Goal: Transaction & Acquisition: Purchase product/service

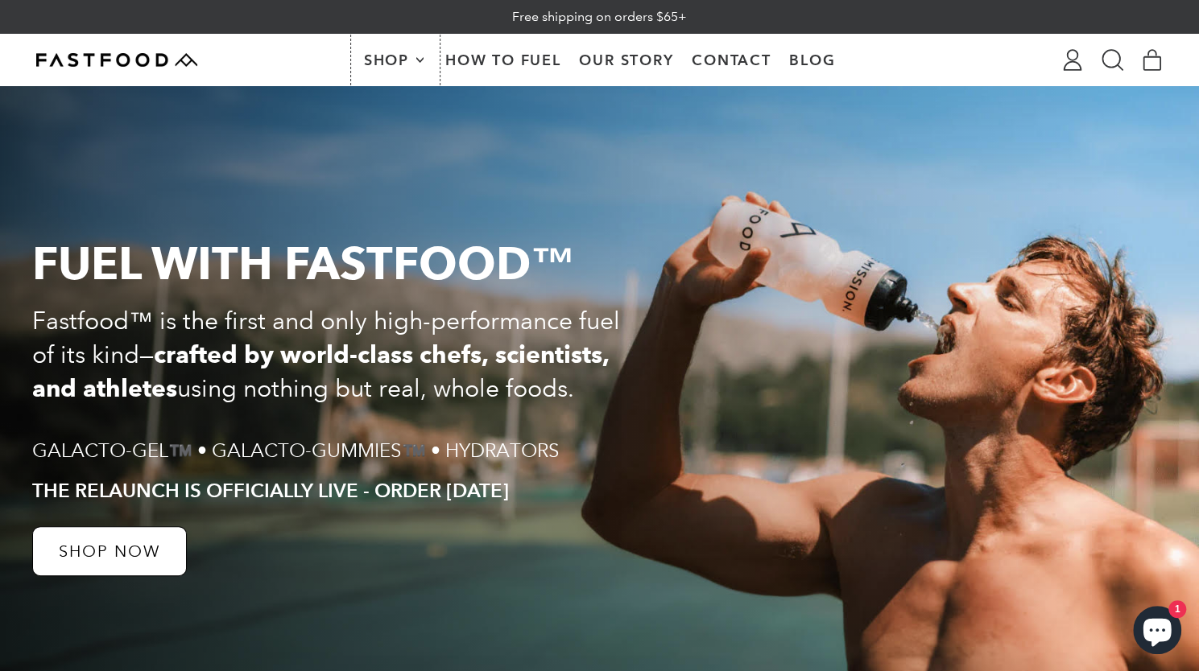
click at [394, 56] on span "Shop" at bounding box center [388, 60] width 49 height 14
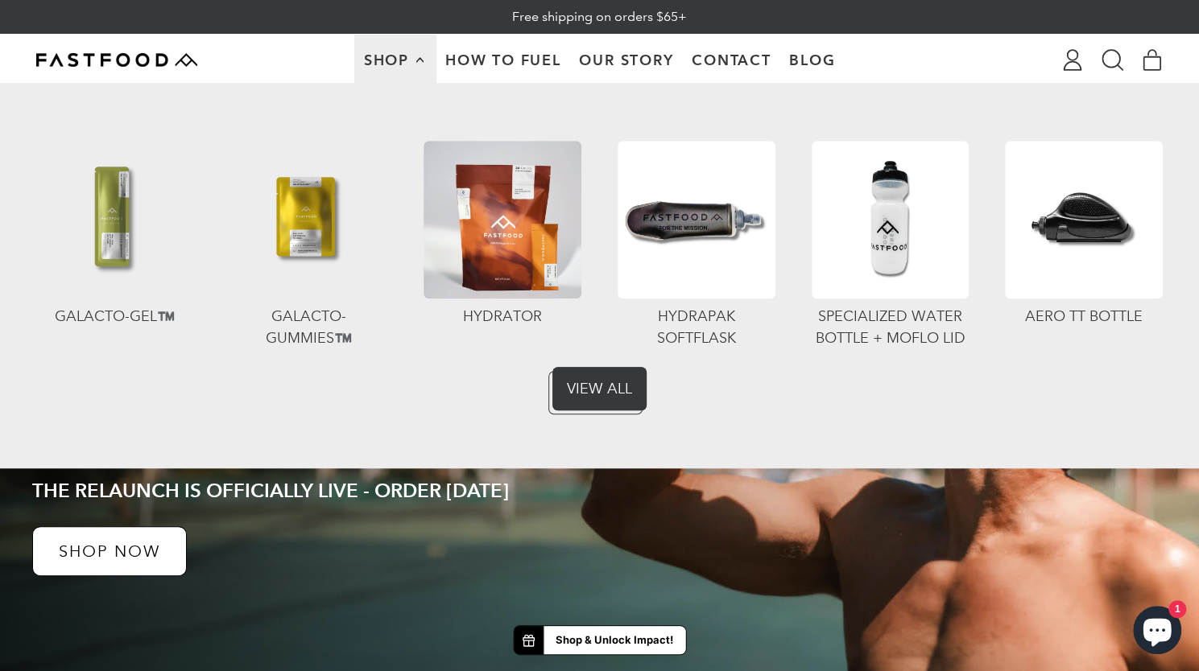
click at [521, 178] on img at bounding box center [502, 220] width 158 height 158
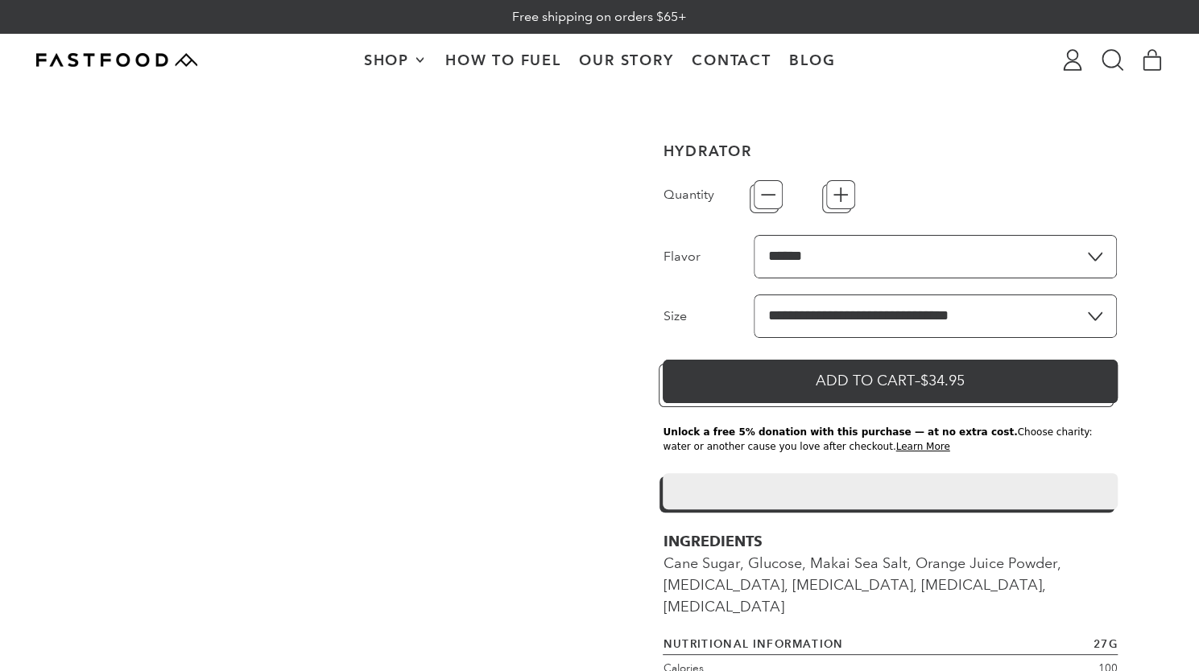
type input "*"
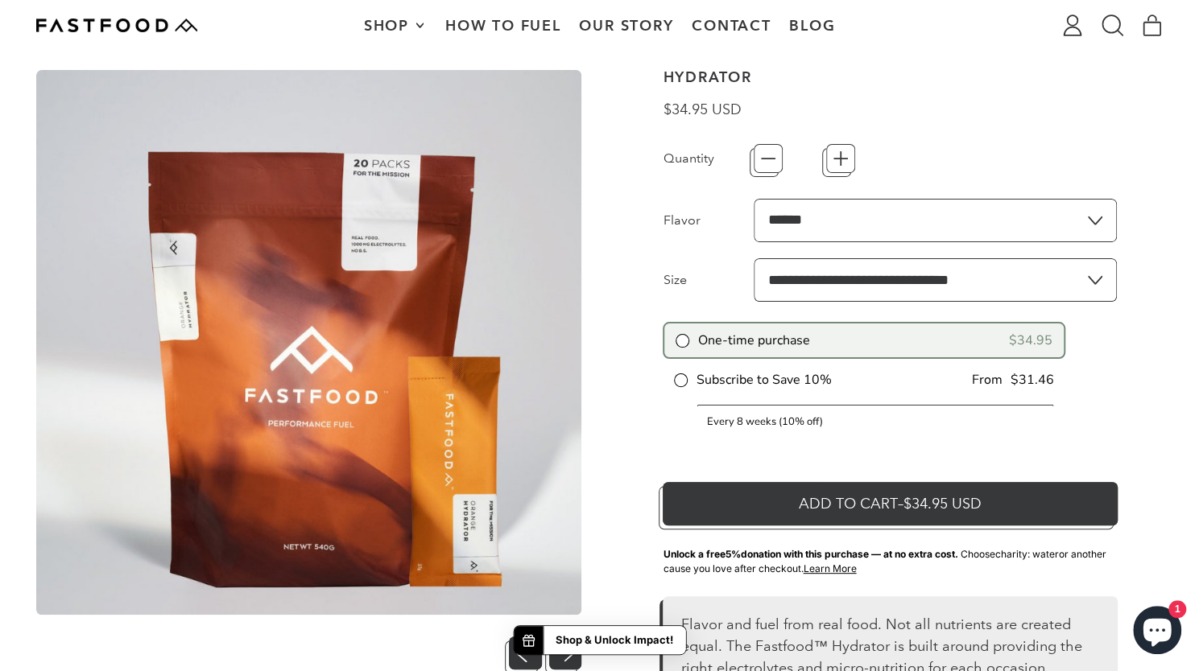
scroll to position [84, 0]
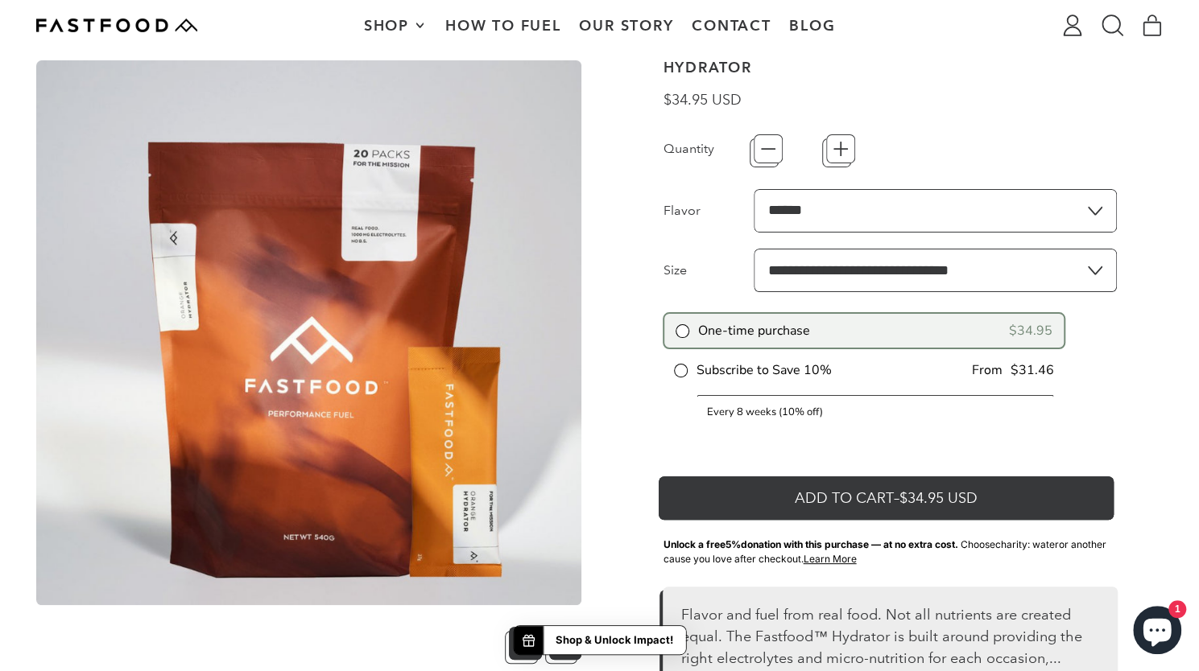
click at [803, 500] on button "Add to Cart – $34.95 USD" at bounding box center [890, 494] width 454 height 43
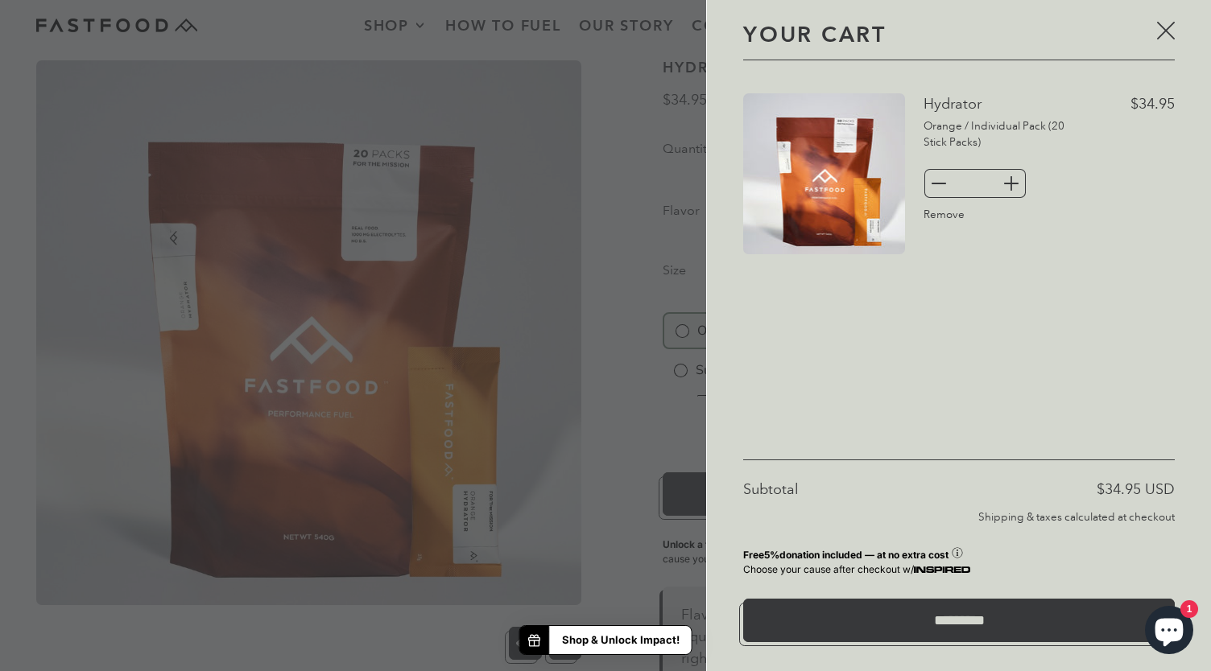
click at [626, 407] on div at bounding box center [605, 335] width 1211 height 671
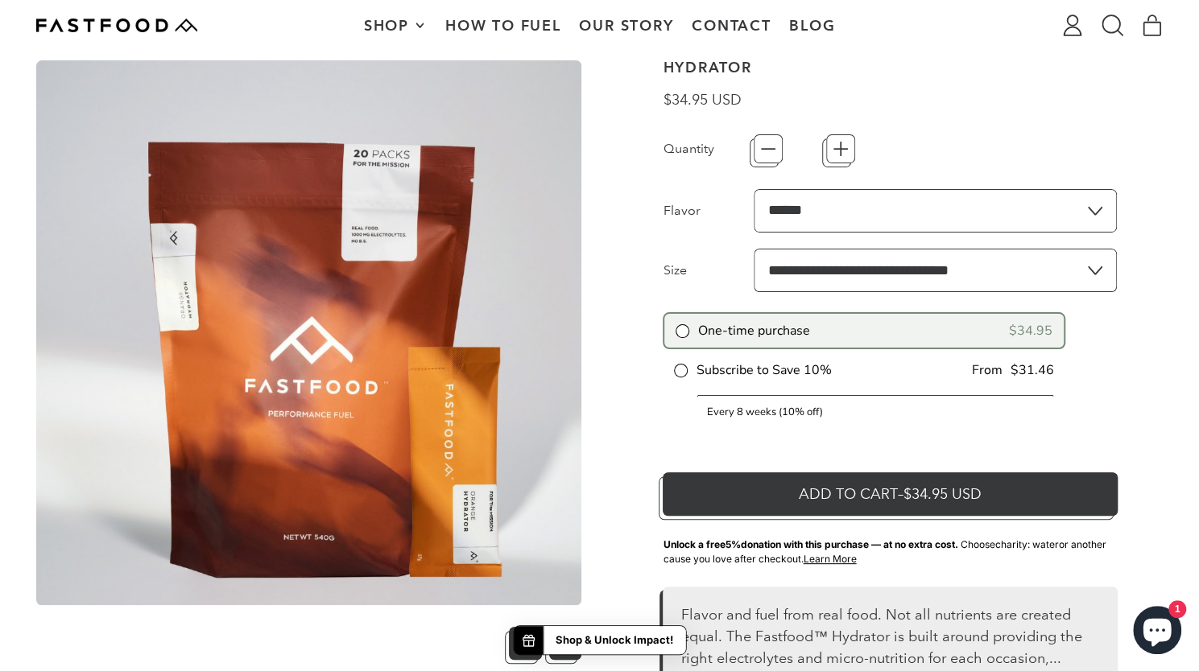
click at [403, 19] on span "Shop" at bounding box center [388, 26] width 49 height 14
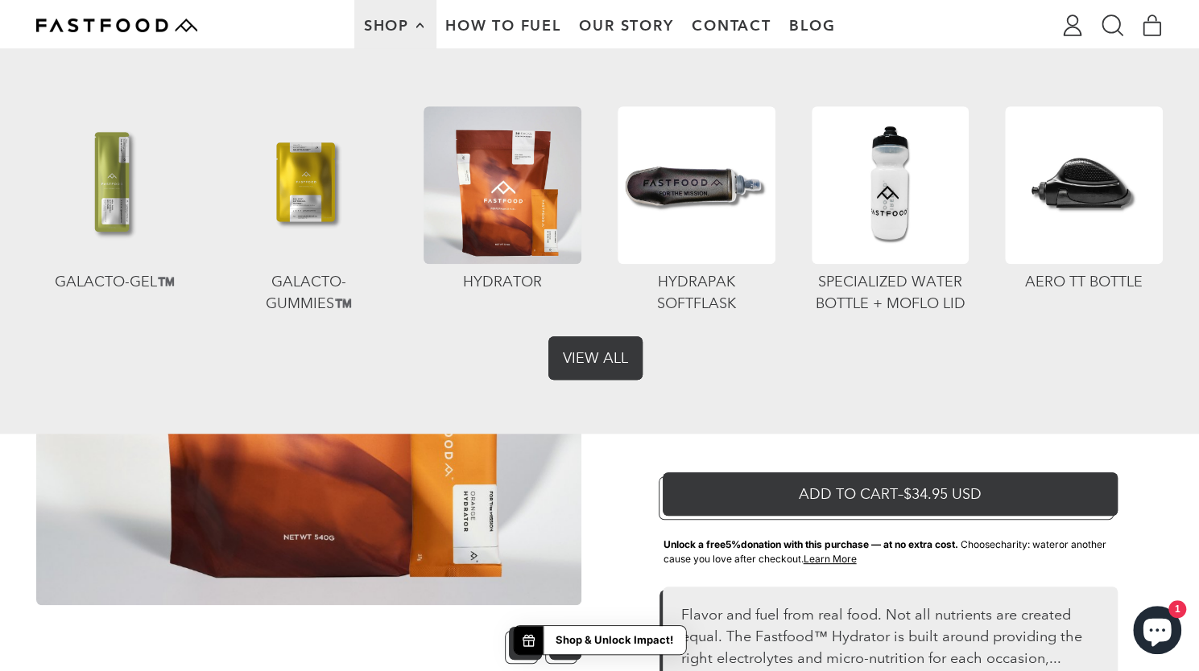
click at [596, 336] on link "View All" at bounding box center [599, 354] width 94 height 43
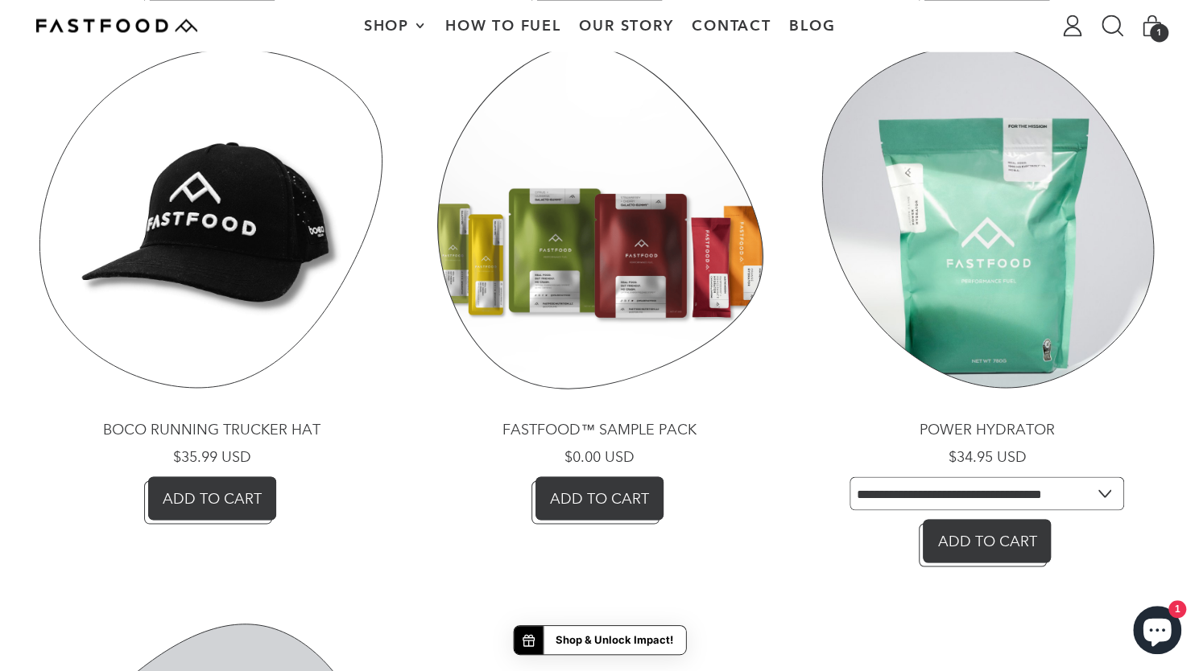
scroll to position [1617, 0]
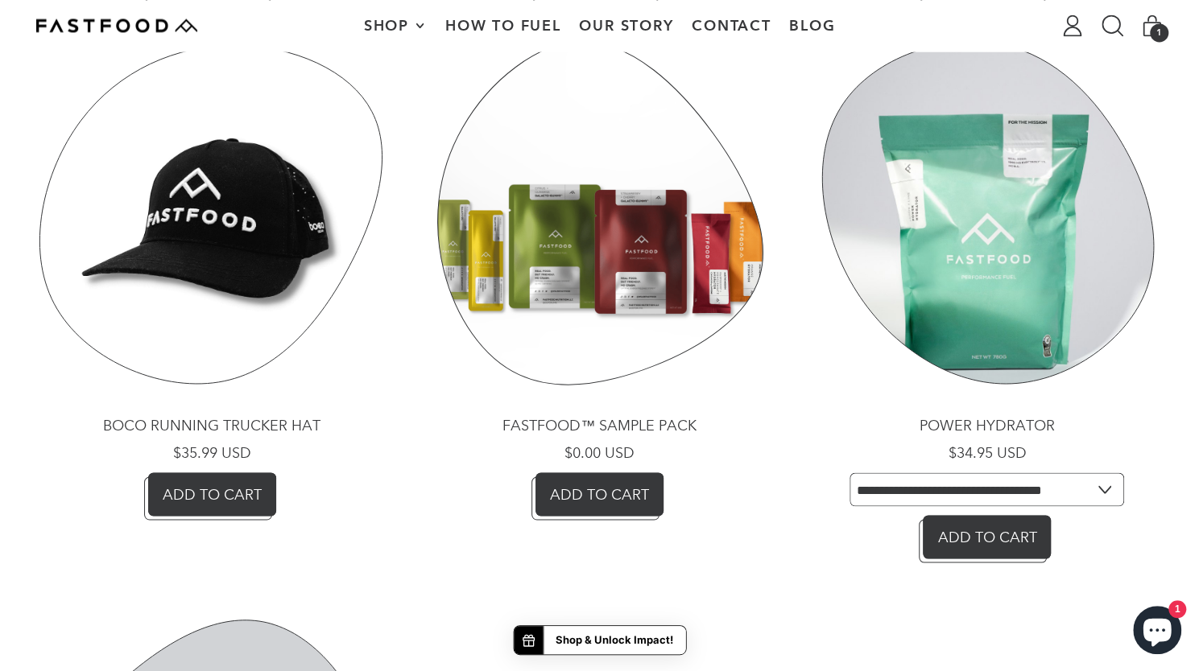
click at [927, 289] on link "Power Hydrator" at bounding box center [987, 300] width 351 height 525
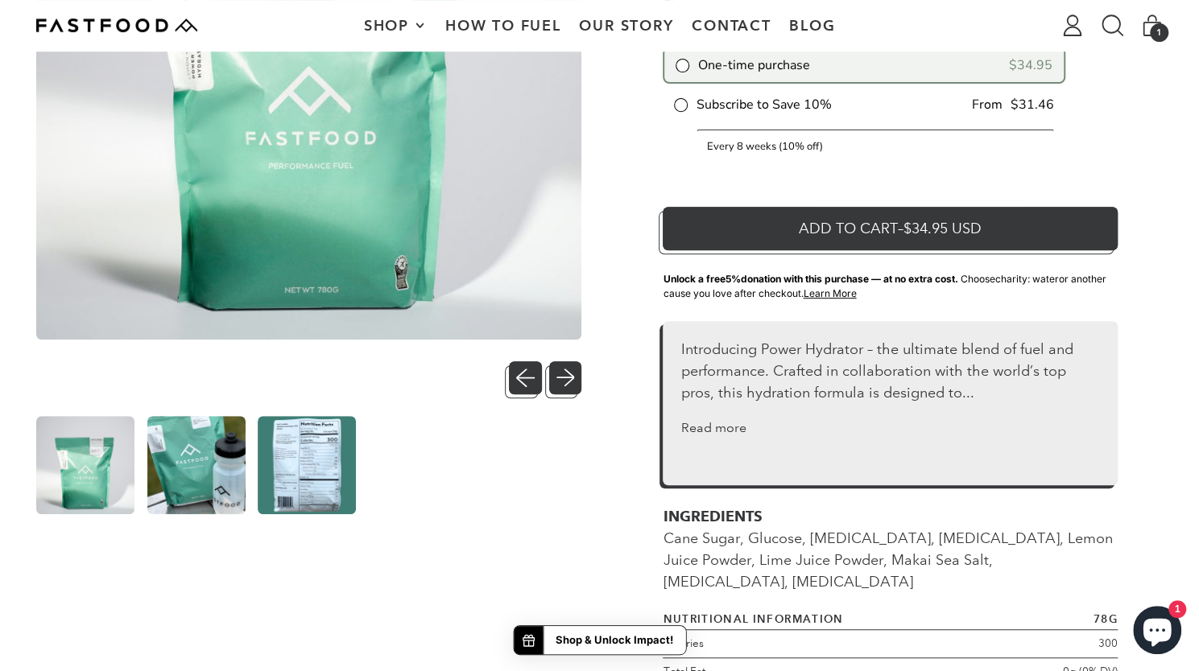
scroll to position [535, 0]
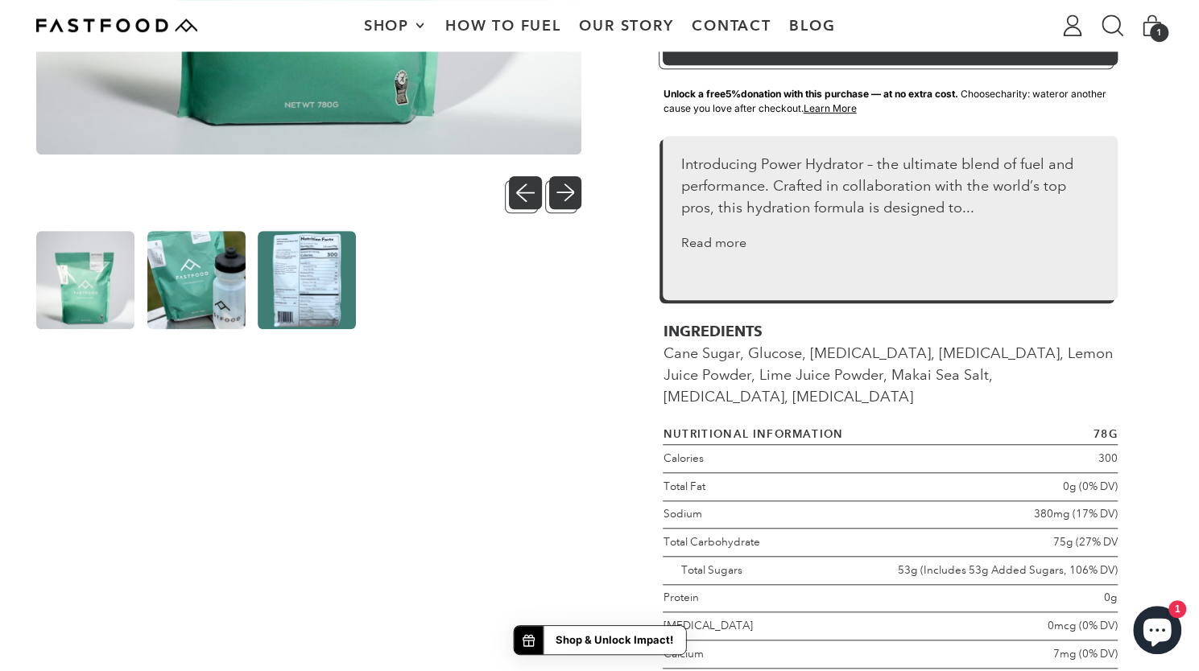
click at [354, 257] on img at bounding box center [307, 280] width 98 height 98
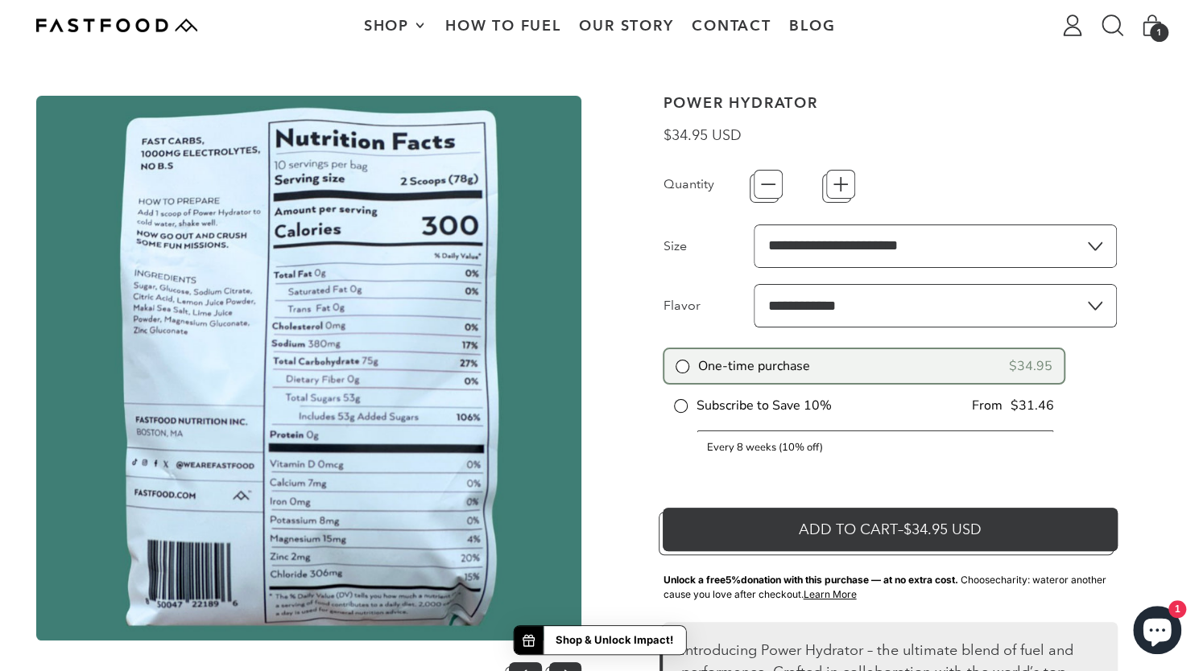
scroll to position [46, 0]
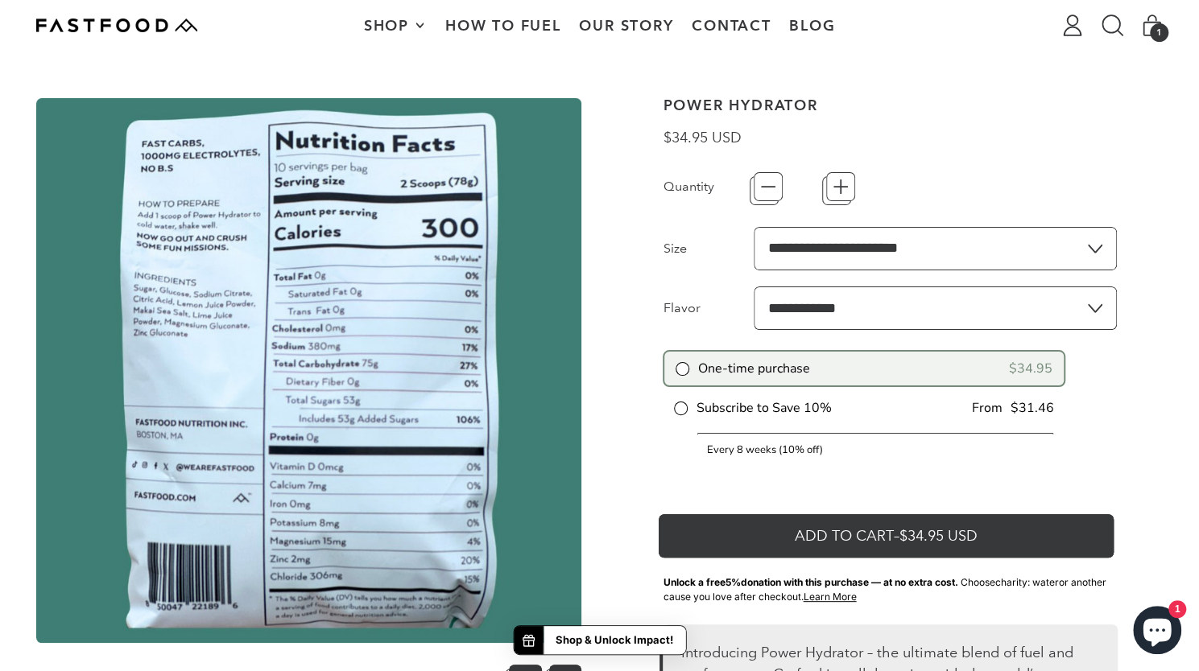
click at [808, 531] on button "Add to Cart – $34.95 USD" at bounding box center [890, 531] width 454 height 43
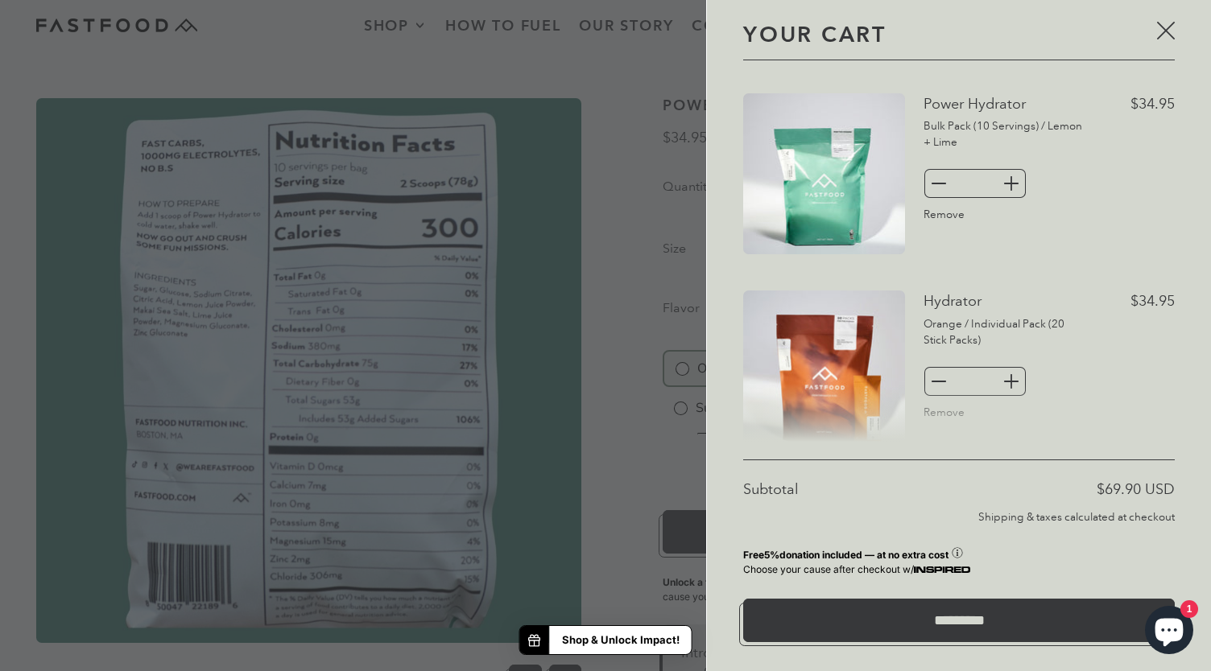
click at [70, 56] on div at bounding box center [605, 335] width 1211 height 671
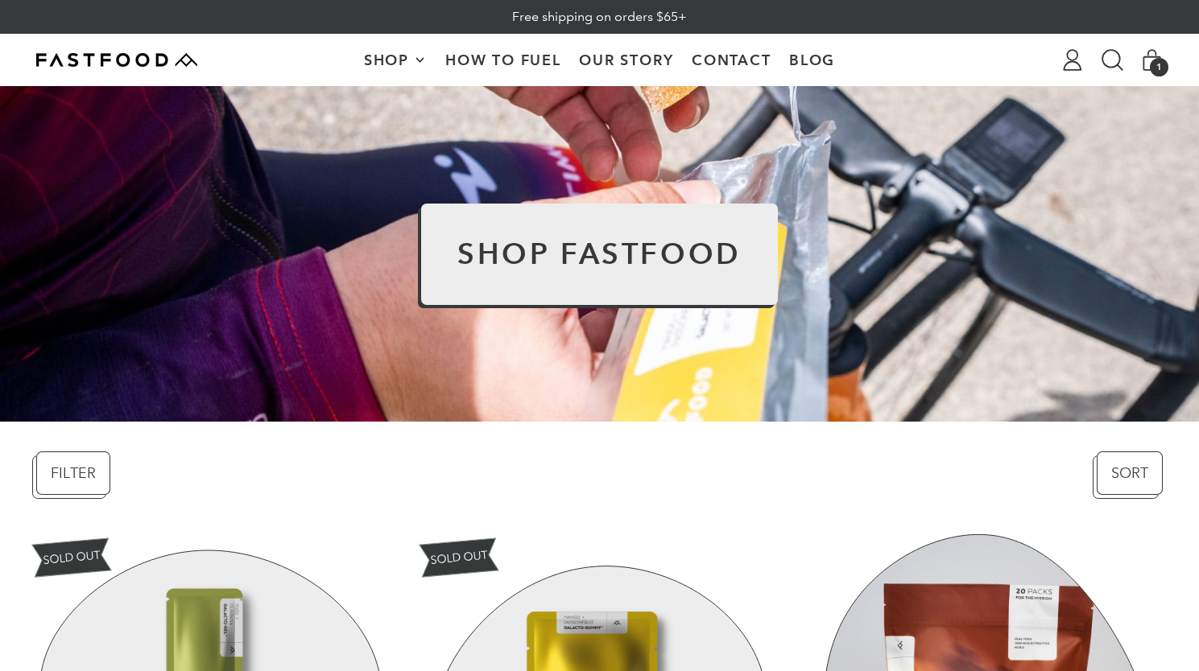
select select
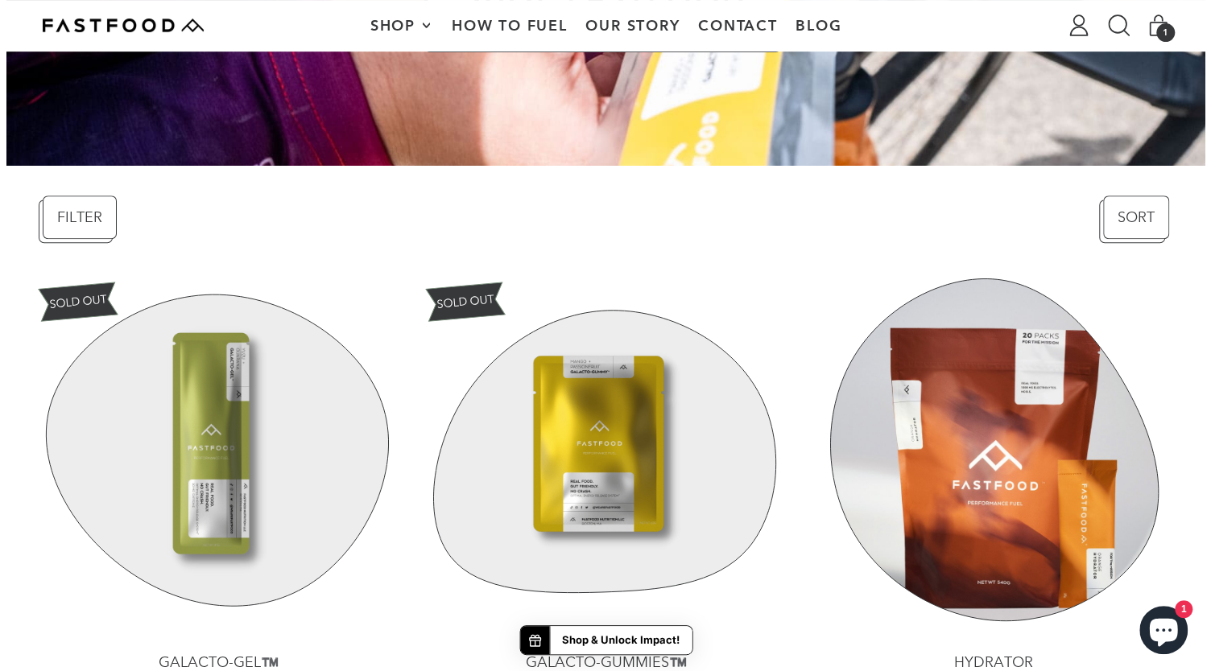
scroll to position [238, 0]
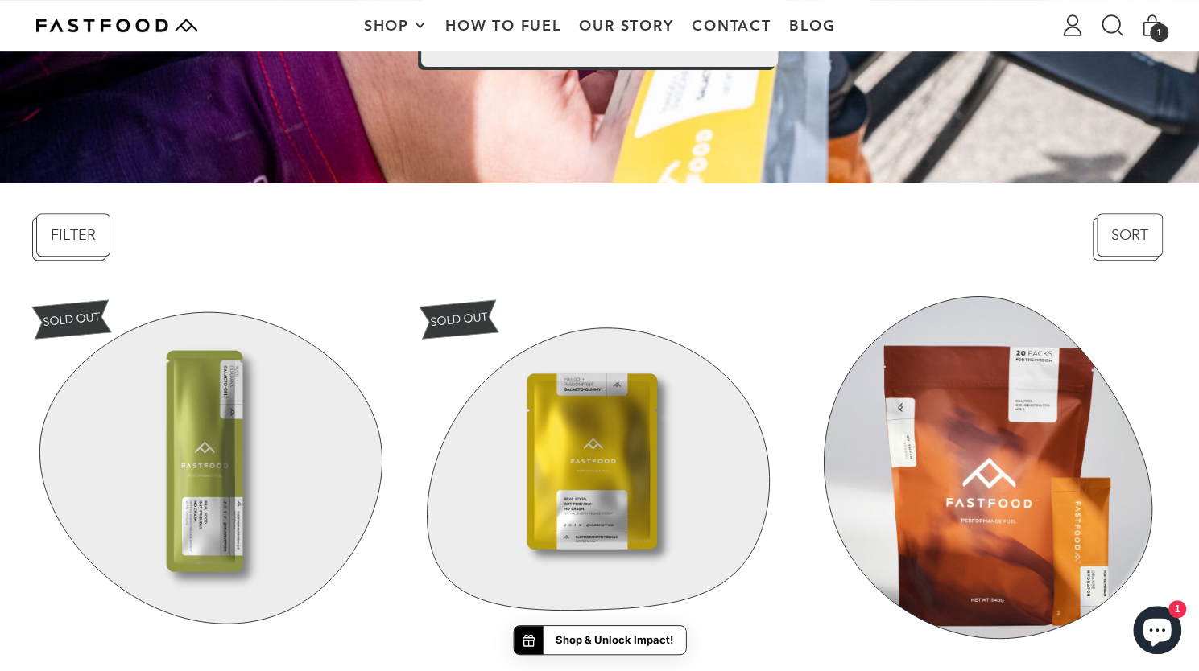
click at [1158, 31] on span "1" at bounding box center [1159, 32] width 19 height 19
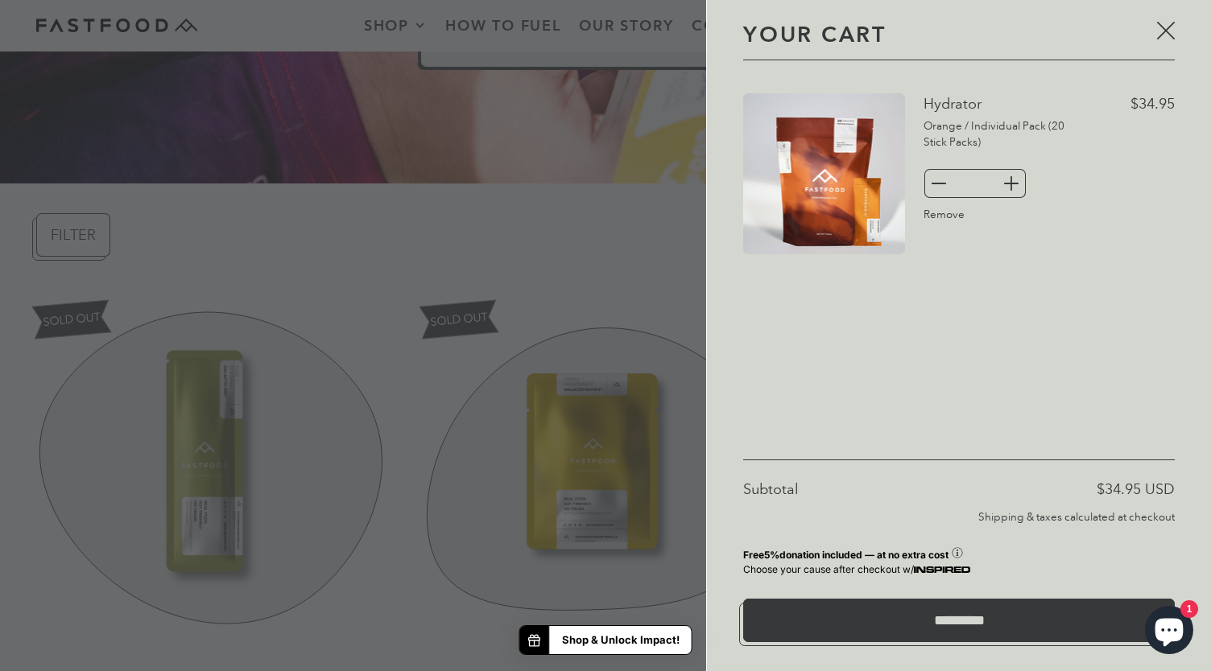
click at [1012, 186] on icon "+" at bounding box center [1011, 183] width 14 height 14
type input "*"
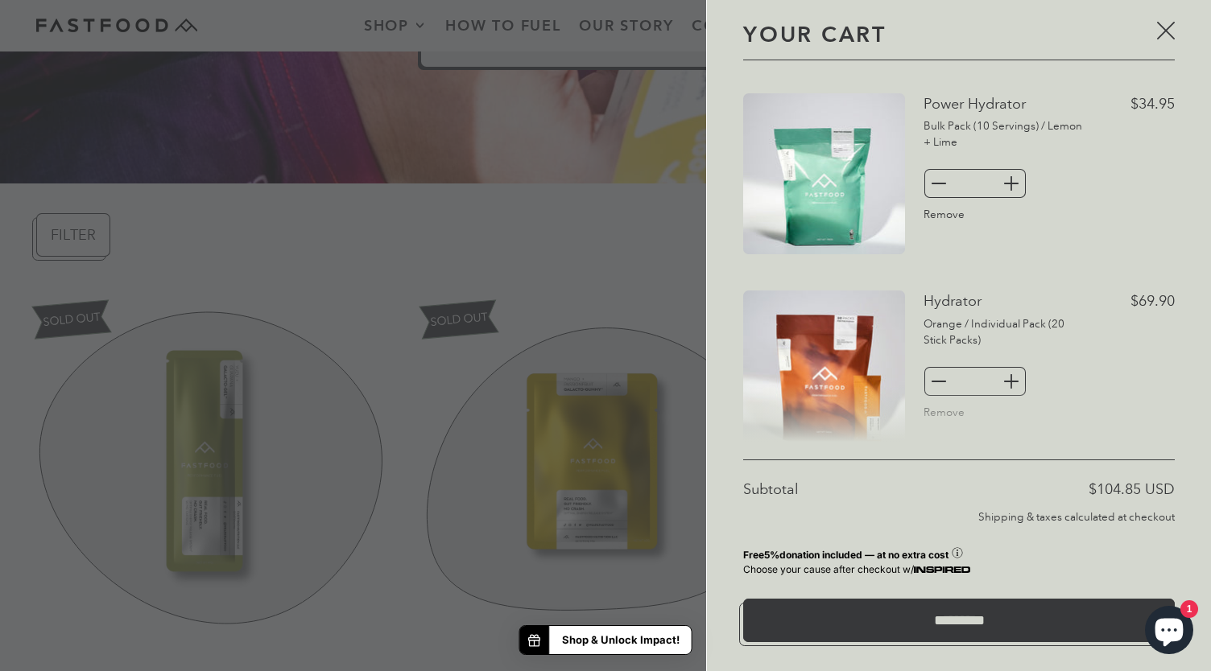
click at [947, 215] on link "Remove" at bounding box center [943, 215] width 41 height 13
type input "*"
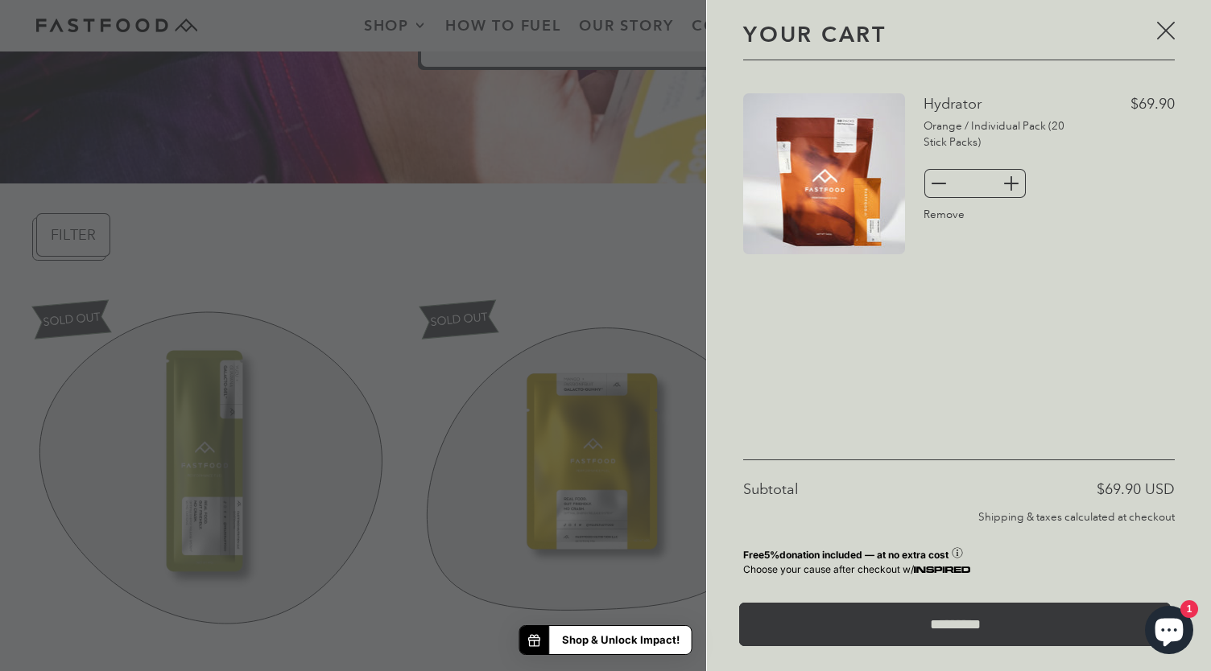
click at [937, 617] on input "*********" at bounding box center [955, 624] width 432 height 43
